Goal: Information Seeking & Learning: Learn about a topic

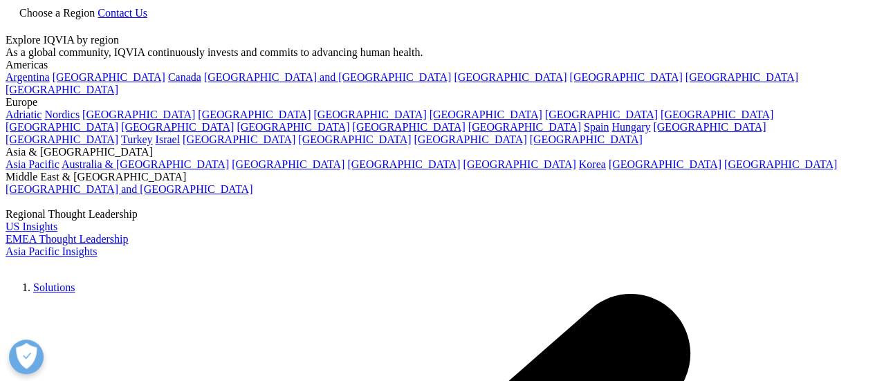
drag, startPoint x: 0, startPoint y: 214, endPoint x: 104, endPoint y: 337, distance: 160.5
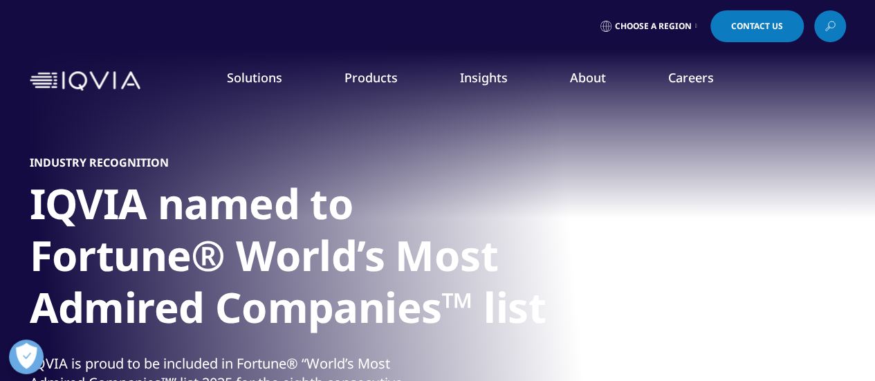
click at [104, 337] on div "quick find a capability Clear Search Loading SOLUTIONS Research & Development" at bounding box center [437, 324] width 875 height 422
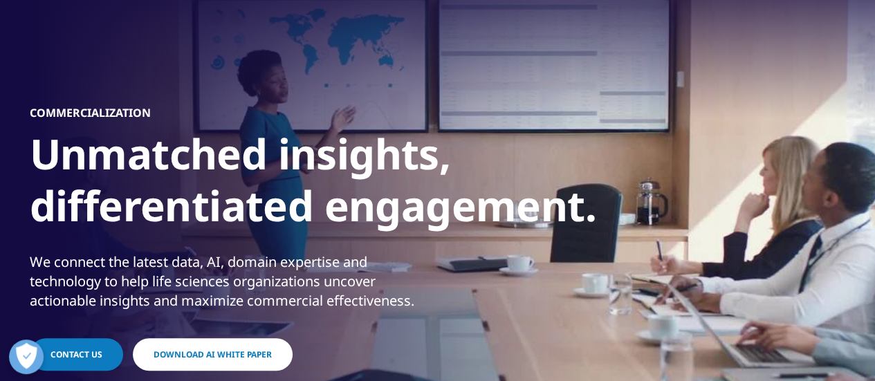
scroll to position [69, 0]
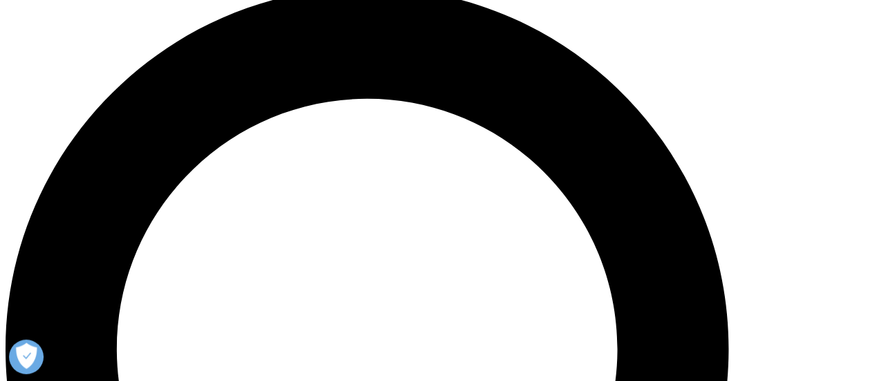
scroll to position [692, 0]
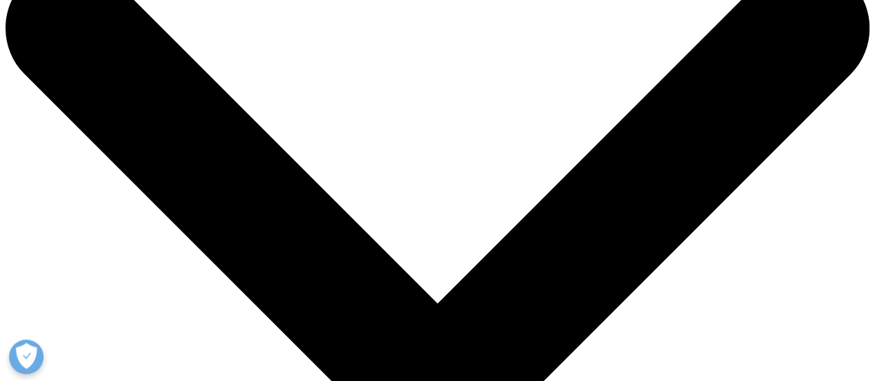
scroll to position [56, 0]
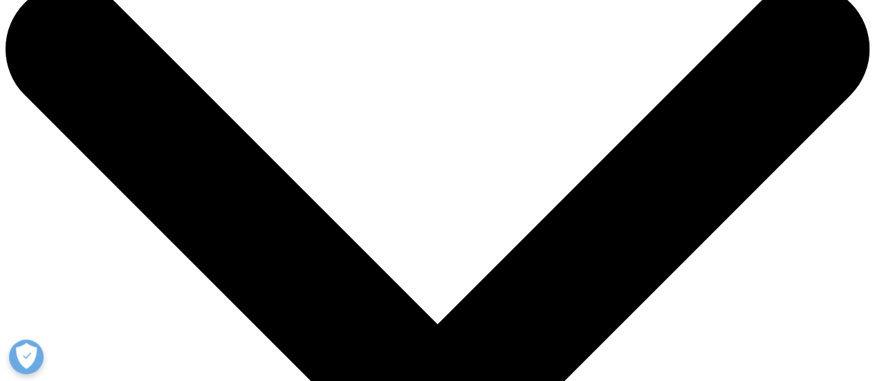
scroll to position [35, 0]
